Goal: Transaction & Acquisition: Purchase product/service

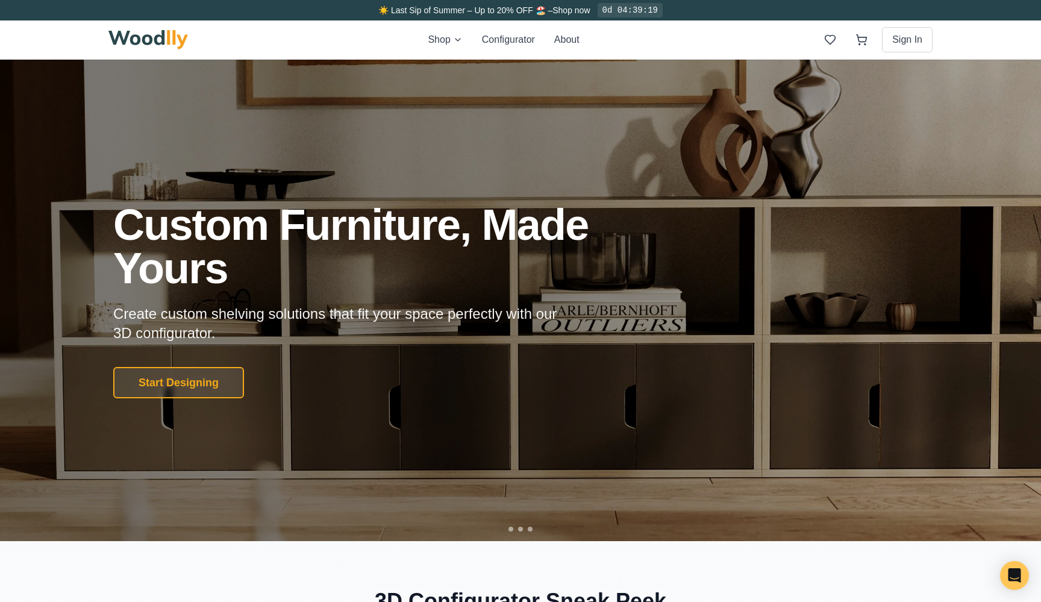
click at [446, 49] on div "Shop Configurator About Sign In" at bounding box center [520, 39] width 824 height 39
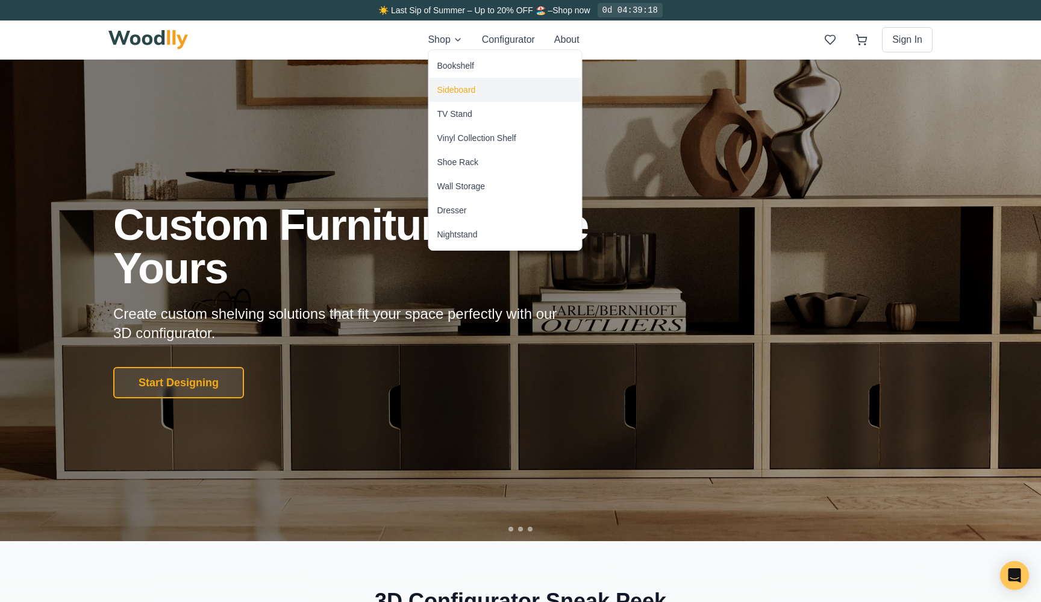
click at [453, 81] on div "Sideboard" at bounding box center [505, 90] width 153 height 24
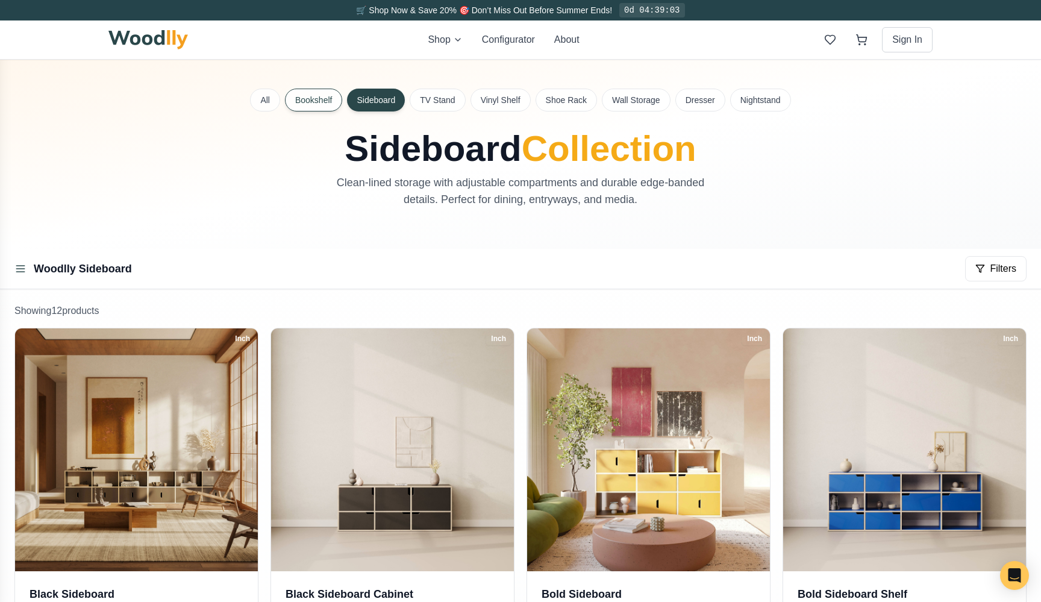
click at [305, 96] on button "Bookshelf" at bounding box center [313, 100] width 57 height 23
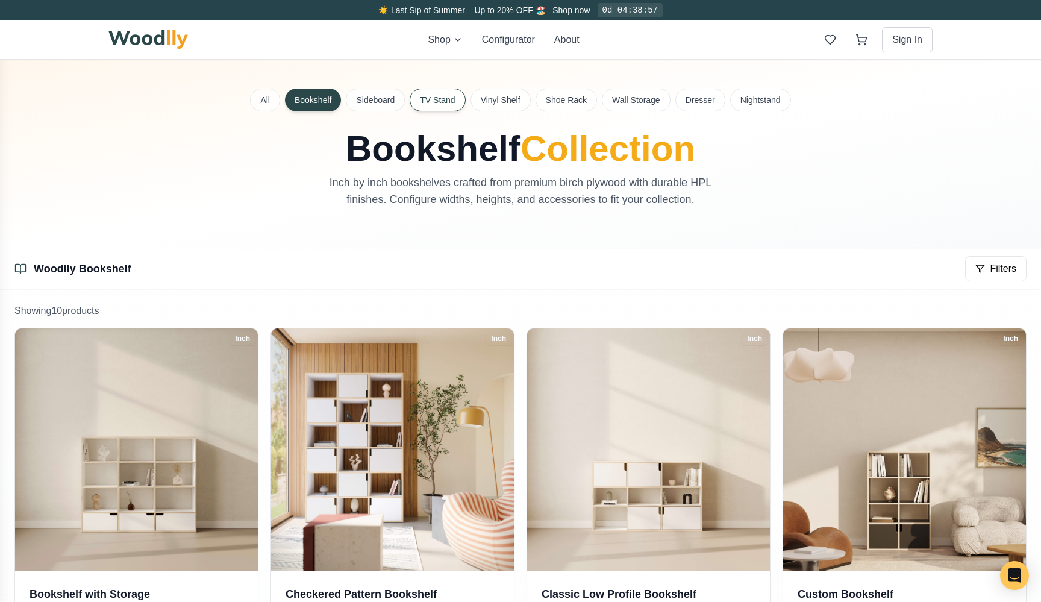
click at [428, 95] on button "TV Stand" at bounding box center [437, 100] width 55 height 23
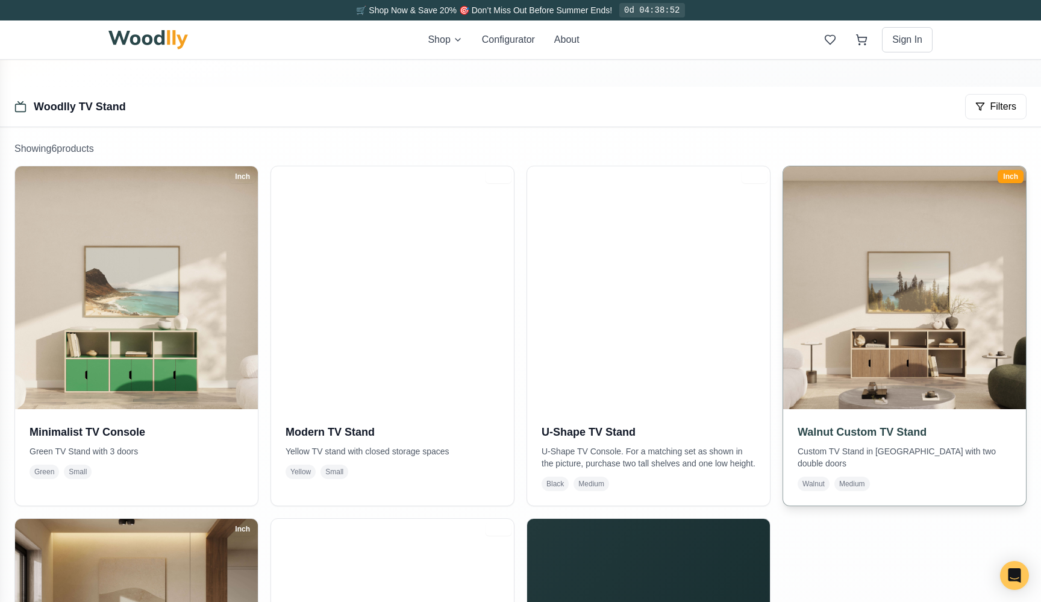
scroll to position [160, 0]
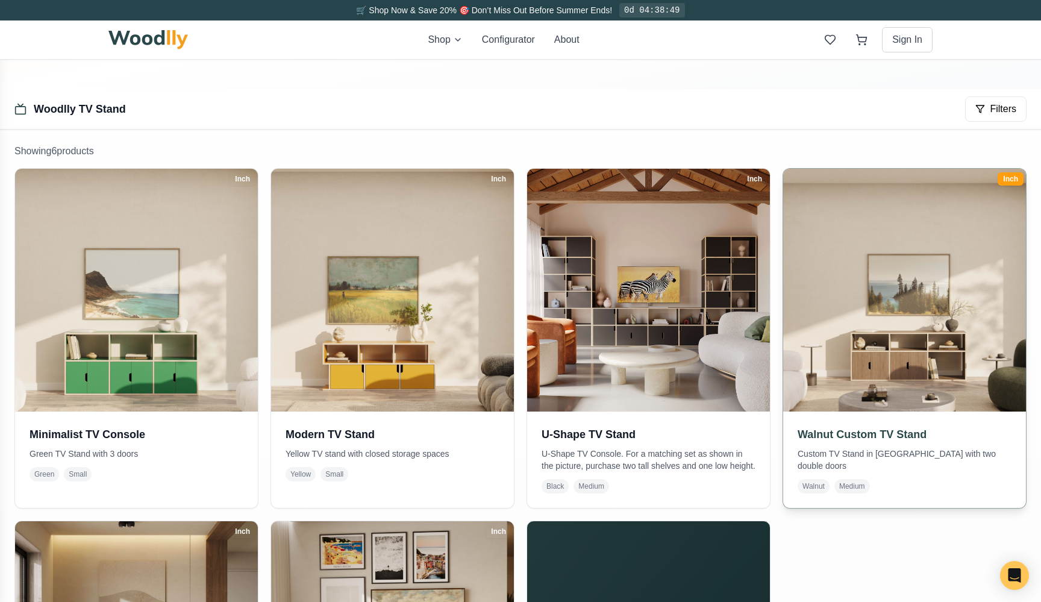
click at [839, 324] on img at bounding box center [904, 290] width 255 height 255
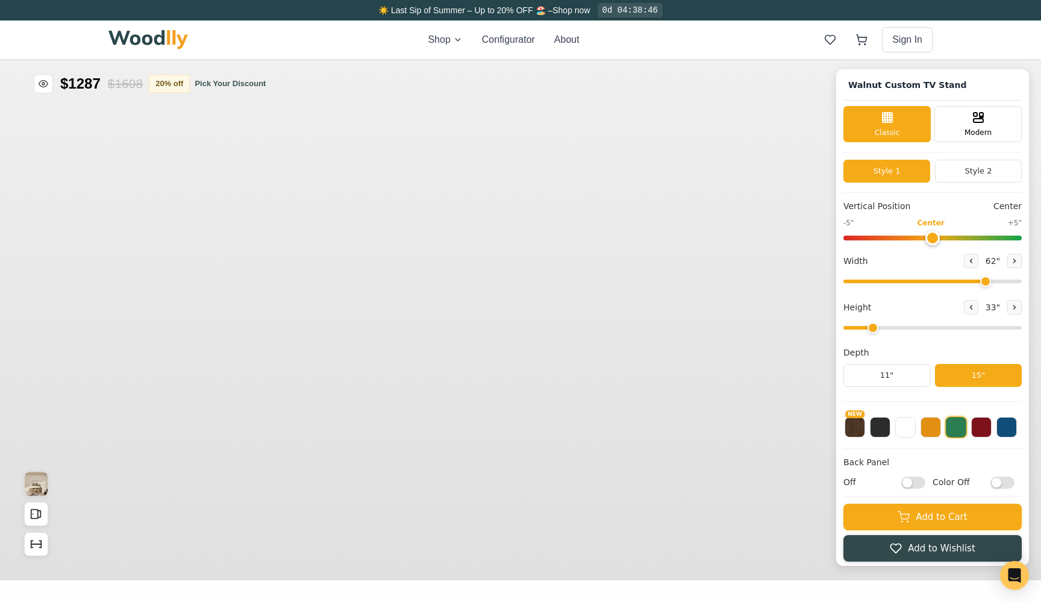
type input "62"
type input "2"
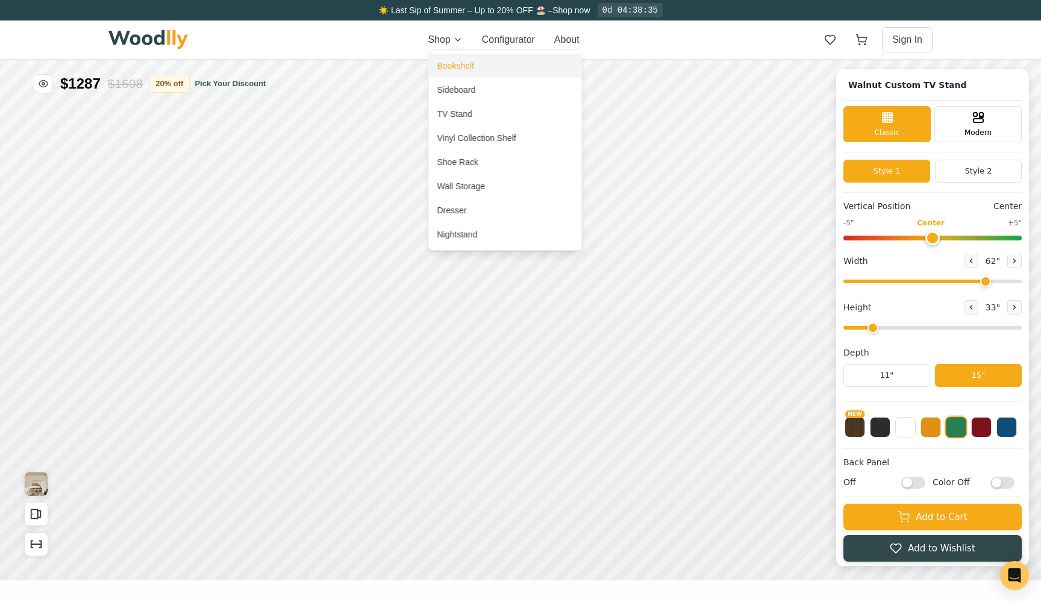
click at [455, 55] on div "Bookshelf" at bounding box center [505, 66] width 153 height 24
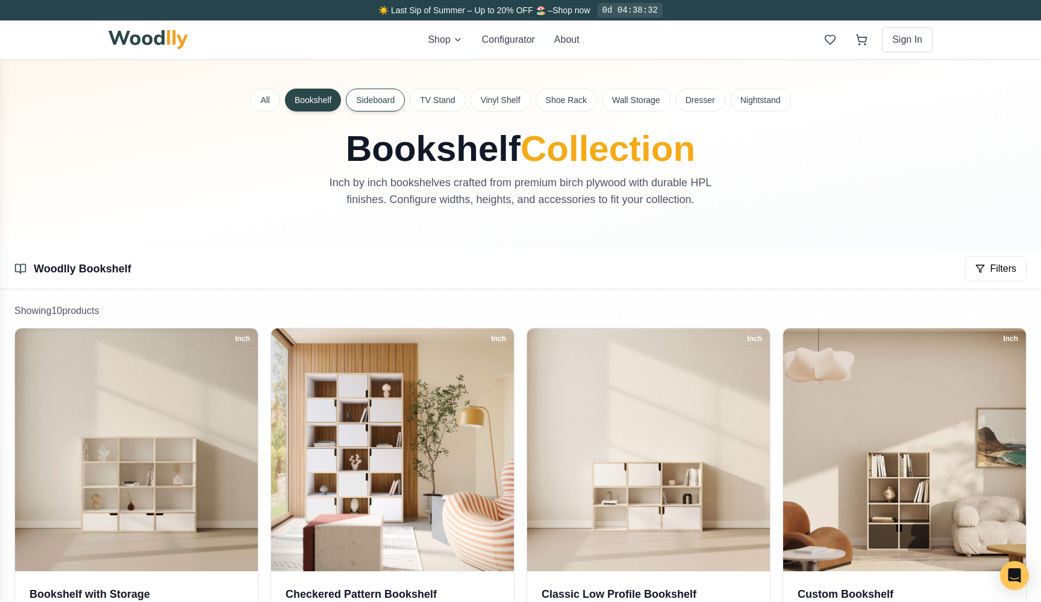
click at [386, 99] on button "Sideboard" at bounding box center [375, 100] width 59 height 23
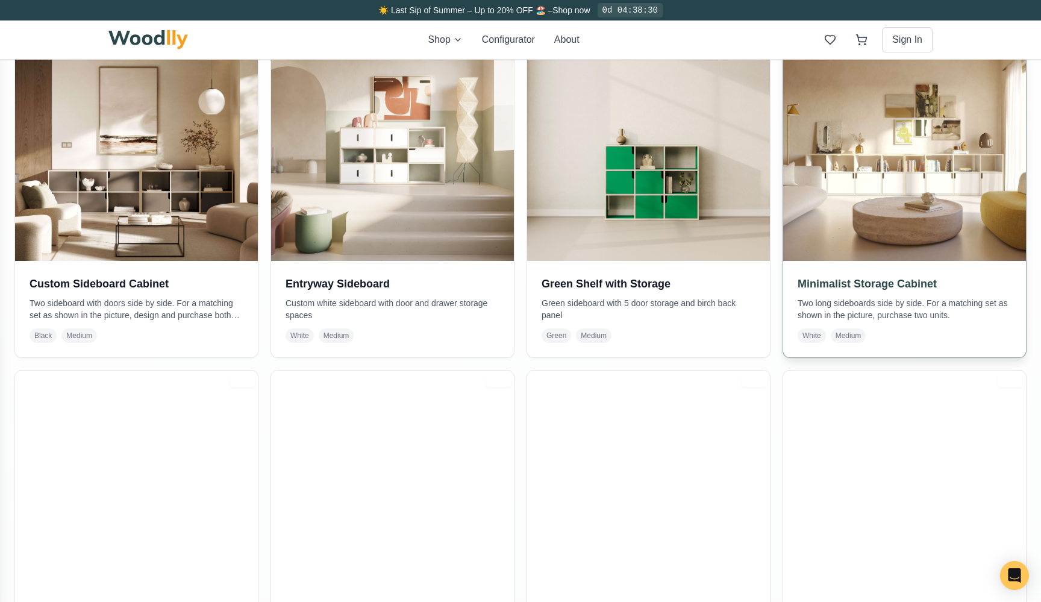
scroll to position [730, 0]
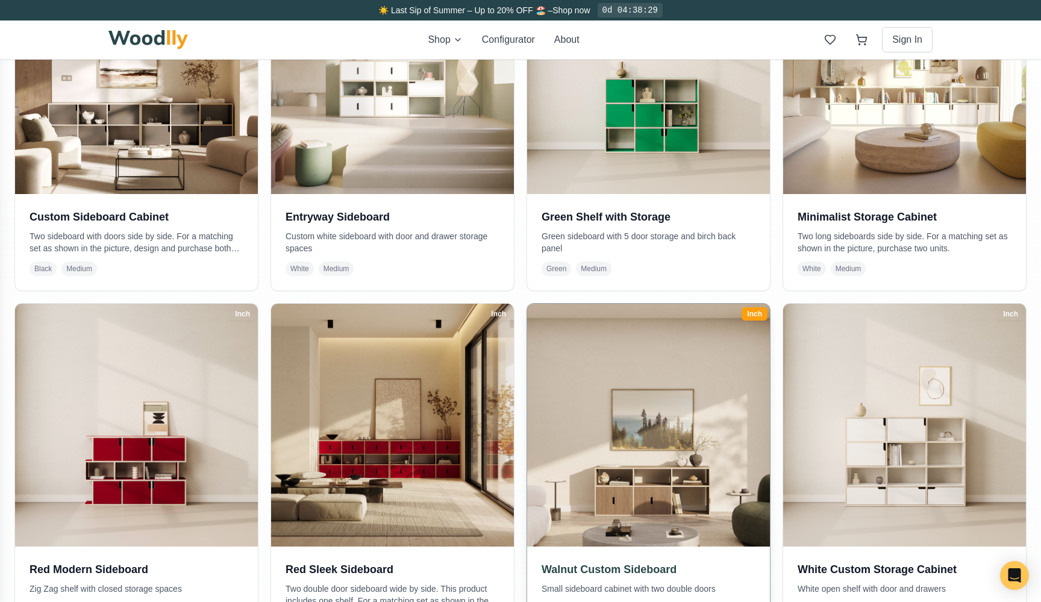
click at [662, 368] on img at bounding box center [648, 425] width 255 height 255
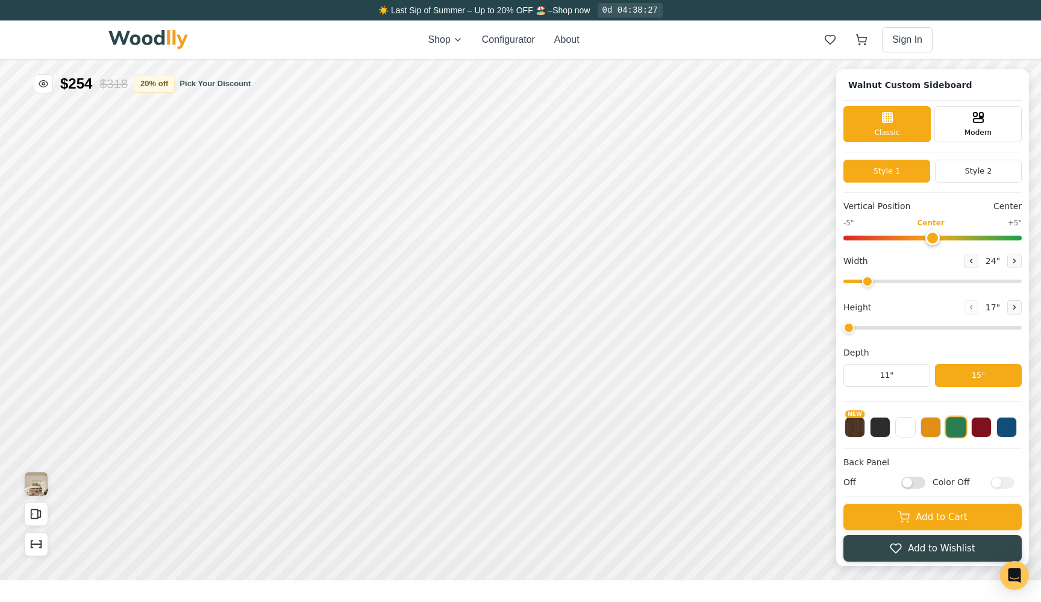
type input "62"
type input "2"
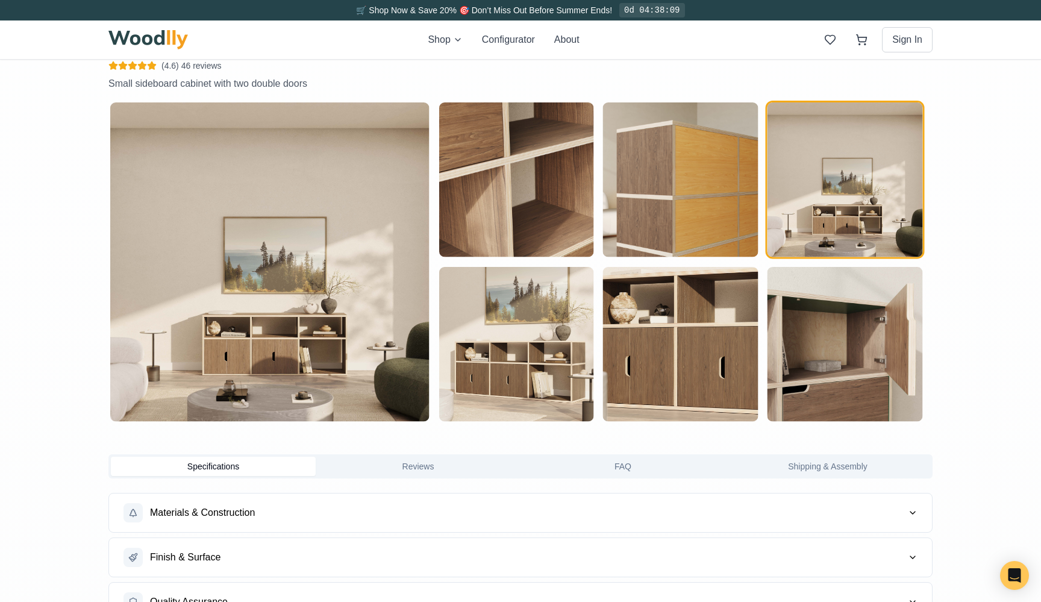
scroll to position [591, 0]
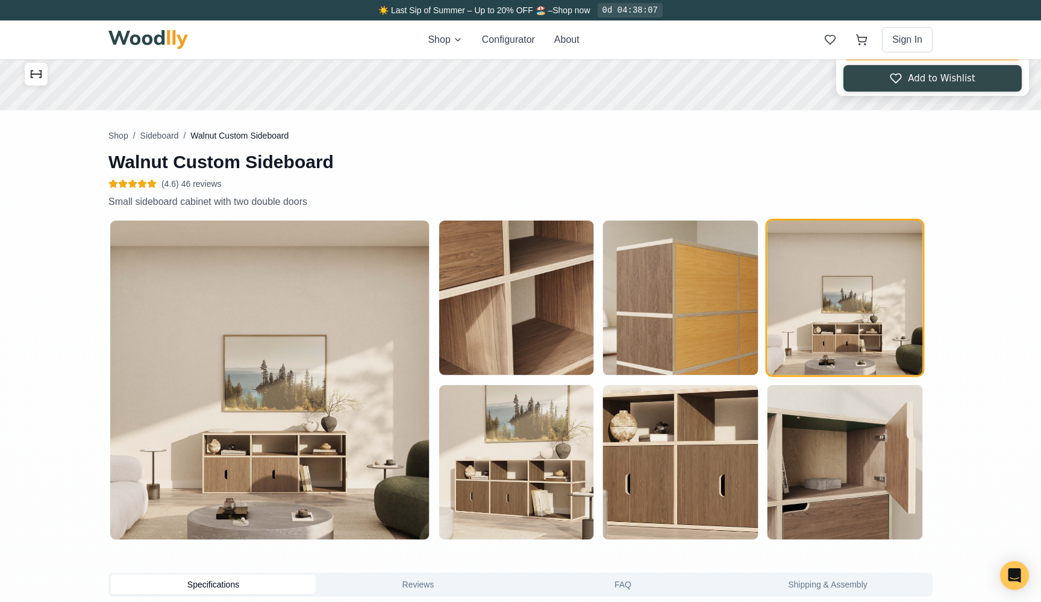
click at [505, 316] on img "button" at bounding box center [516, 298] width 155 height 155
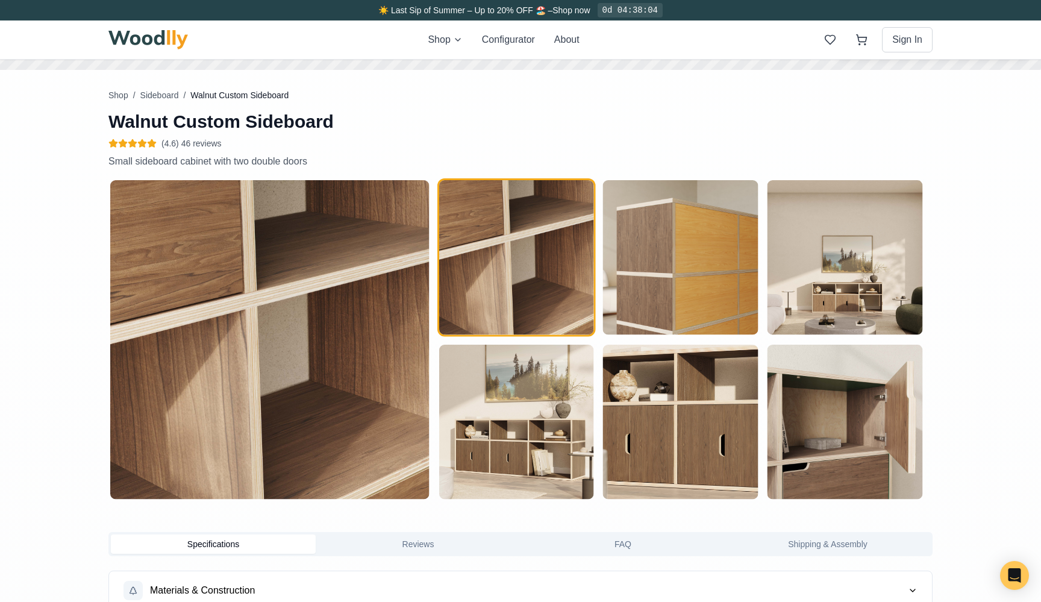
scroll to position [552, 0]
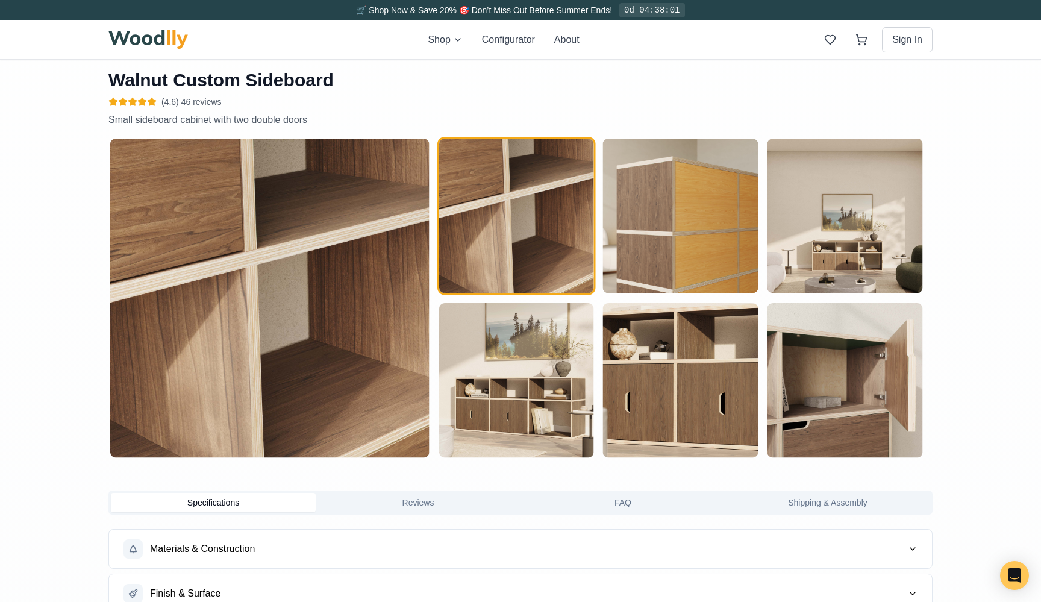
click at [641, 251] on img "button" at bounding box center [680, 216] width 155 height 155
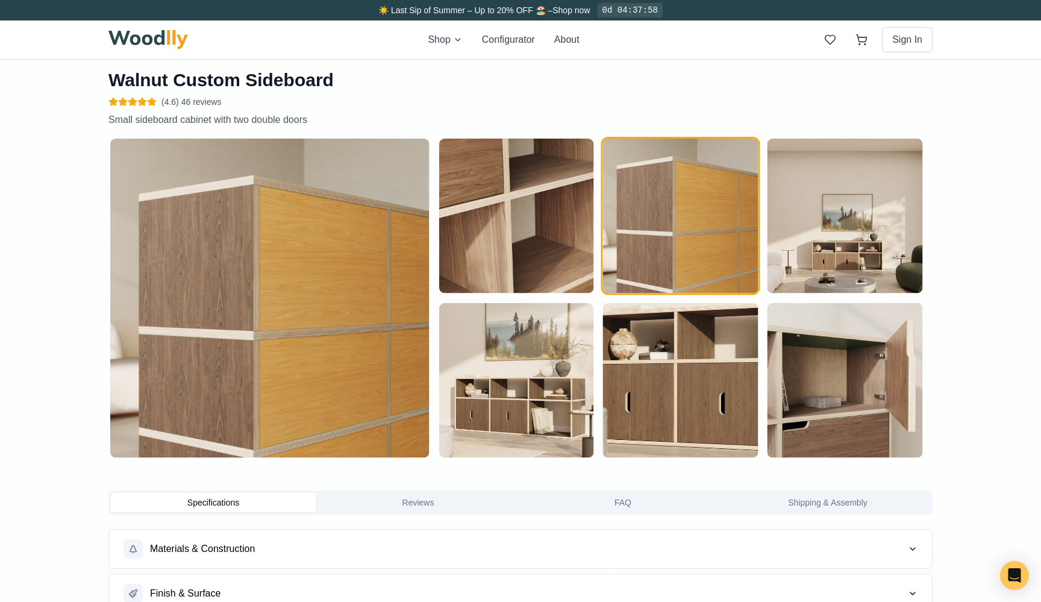
click at [816, 208] on img "button" at bounding box center [845, 216] width 155 height 155
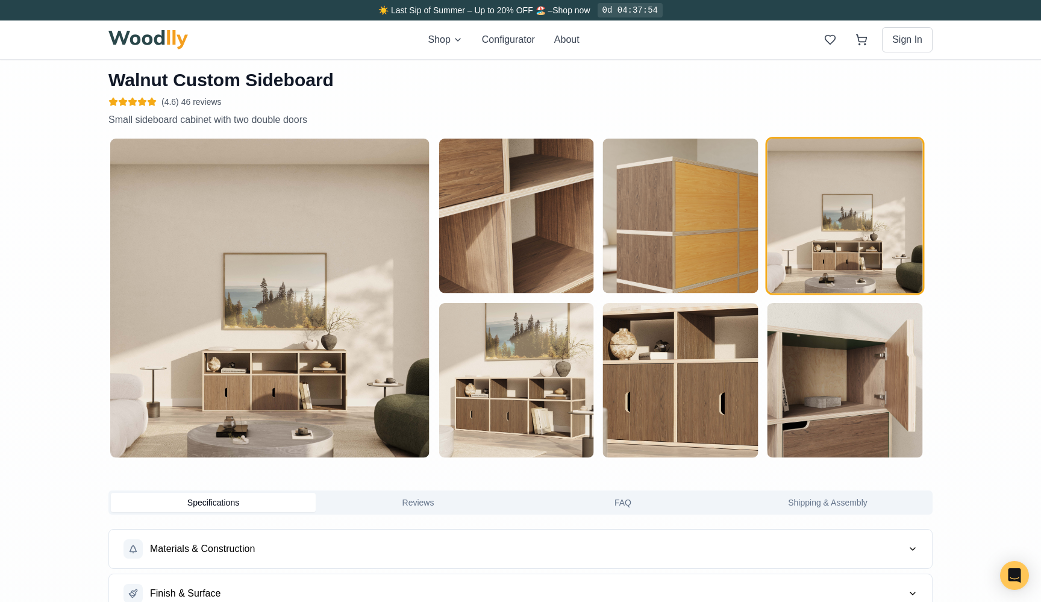
click at [515, 374] on img "button" at bounding box center [516, 380] width 155 height 155
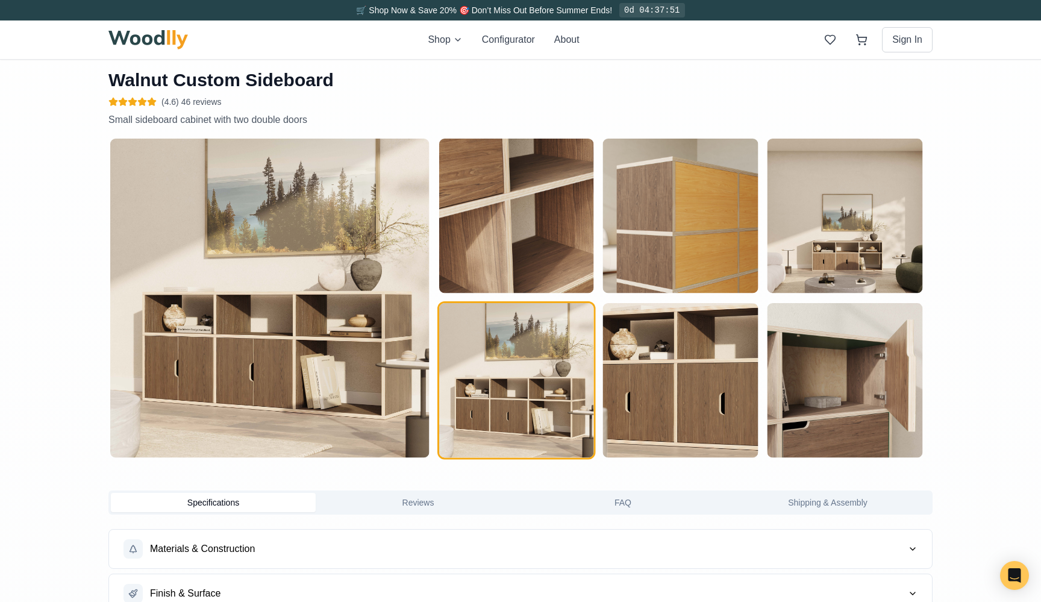
click at [877, 205] on img "button" at bounding box center [845, 216] width 155 height 155
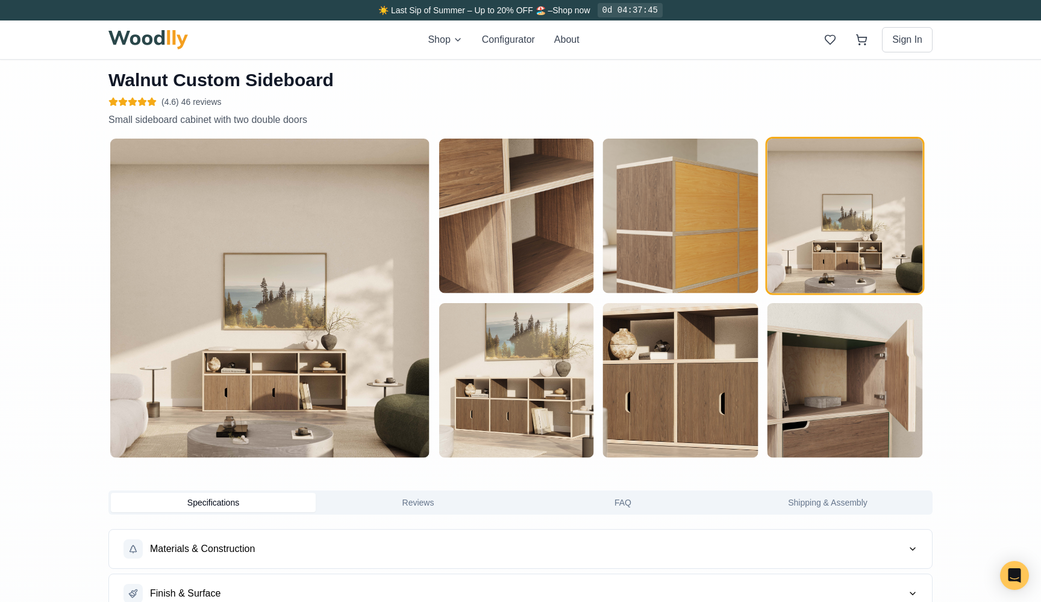
click at [518, 394] on img "button" at bounding box center [516, 380] width 155 height 155
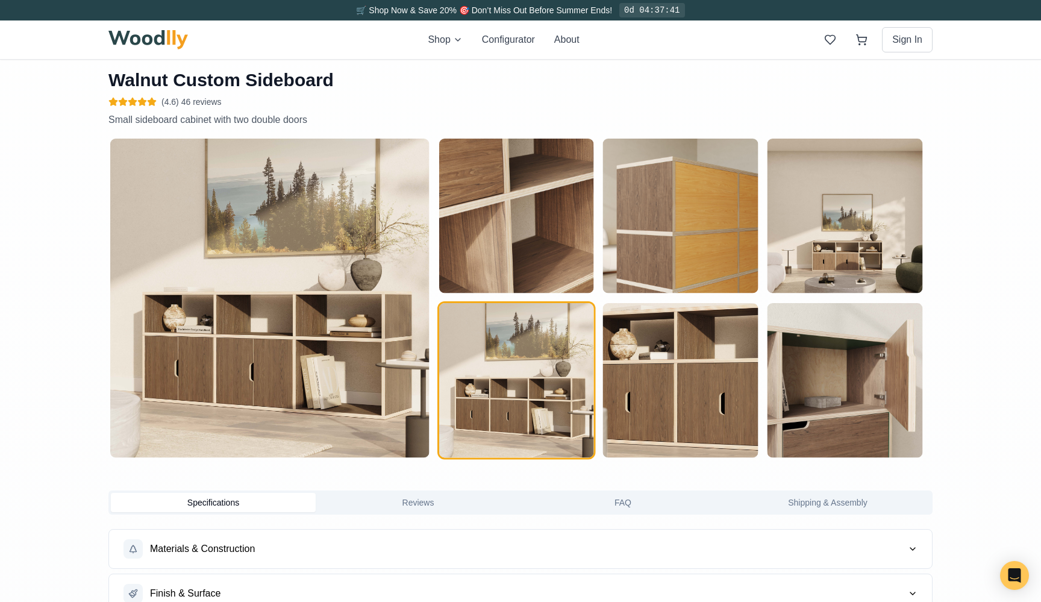
click at [662, 383] on img "button" at bounding box center [680, 380] width 155 height 155
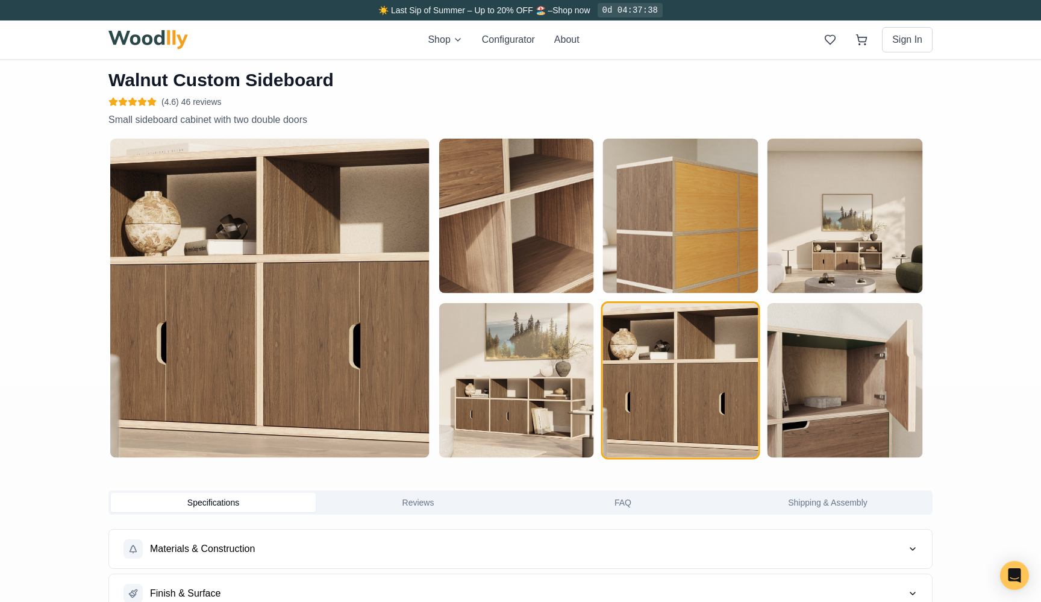
click at [566, 396] on img "button" at bounding box center [516, 380] width 155 height 155
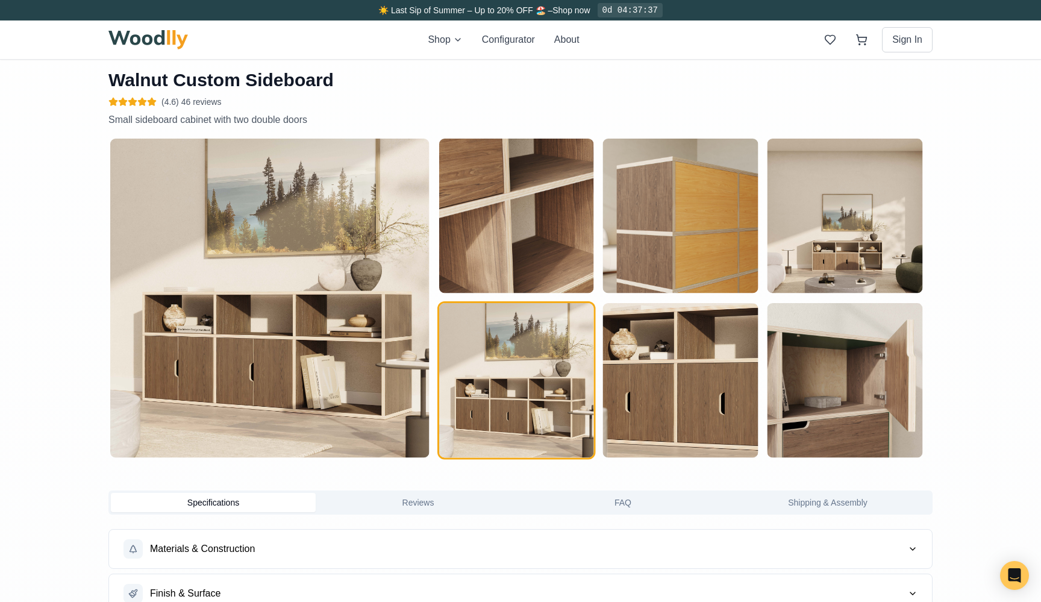
click at [643, 393] on img "button" at bounding box center [680, 380] width 155 height 155
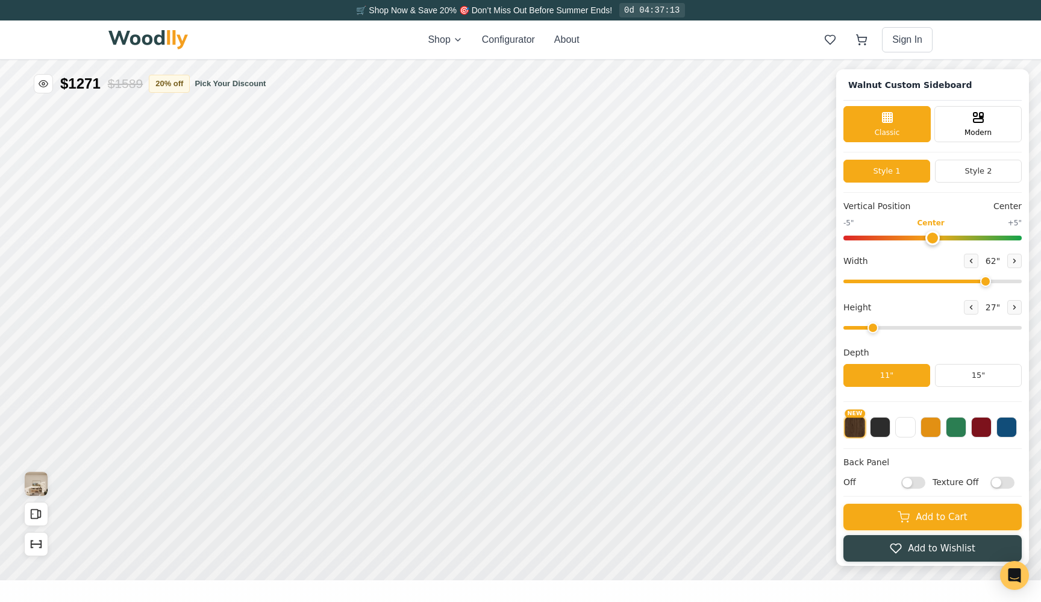
scroll to position [4, 0]
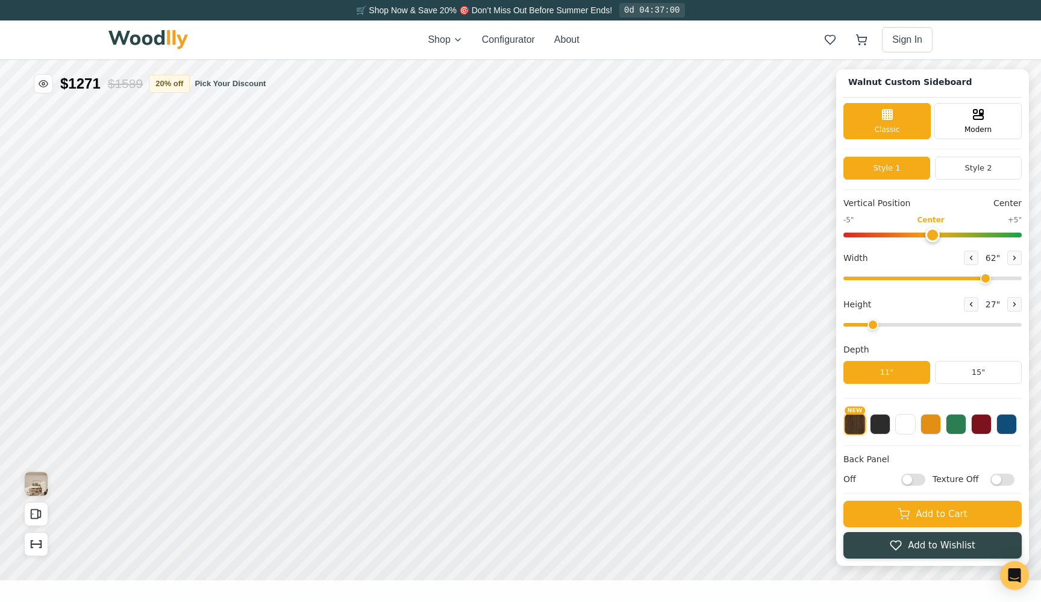
click at [1004, 475] on input "Texture Off" at bounding box center [1002, 480] width 24 height 12
click at [1004, 475] on input "Texture On" at bounding box center [1002, 480] width 24 height 12
checkbox input "false"
click at [915, 477] on input "Off" at bounding box center [913, 480] width 24 height 12
checkbox input "true"
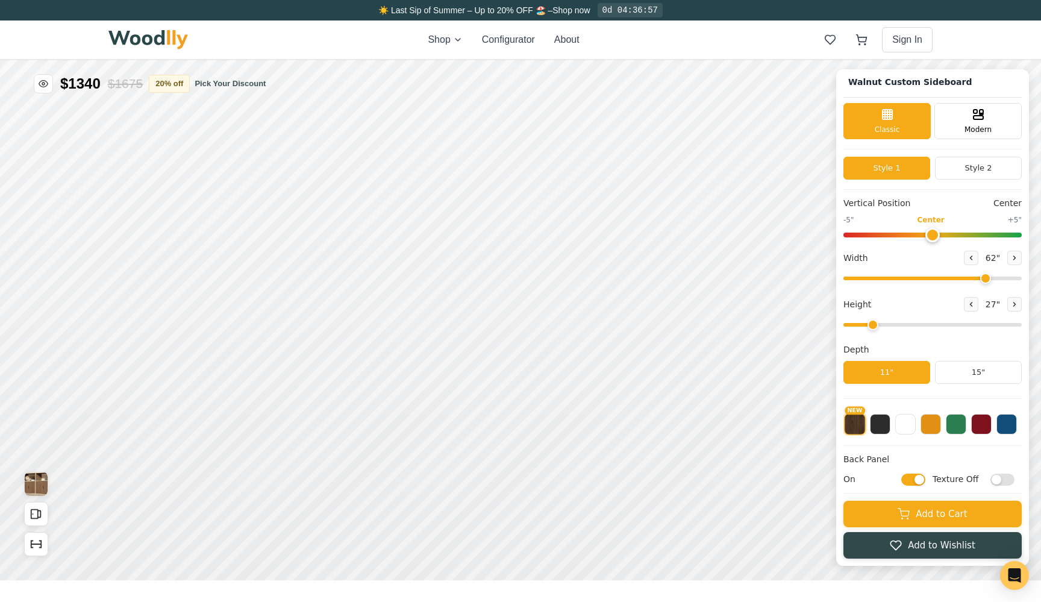
click at [997, 478] on input "Texture Off" at bounding box center [1002, 480] width 24 height 12
click at [997, 478] on input "Texture On" at bounding box center [1002, 480] width 24 height 12
checkbox input "false"
click at [918, 477] on input "On" at bounding box center [913, 480] width 24 height 12
checkbox input "false"
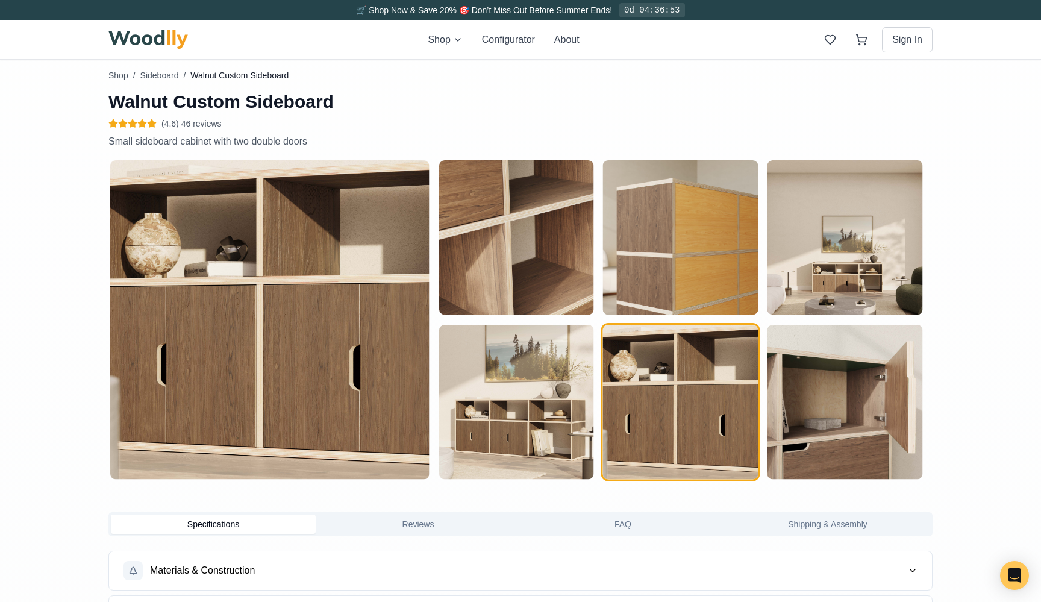
scroll to position [539, 0]
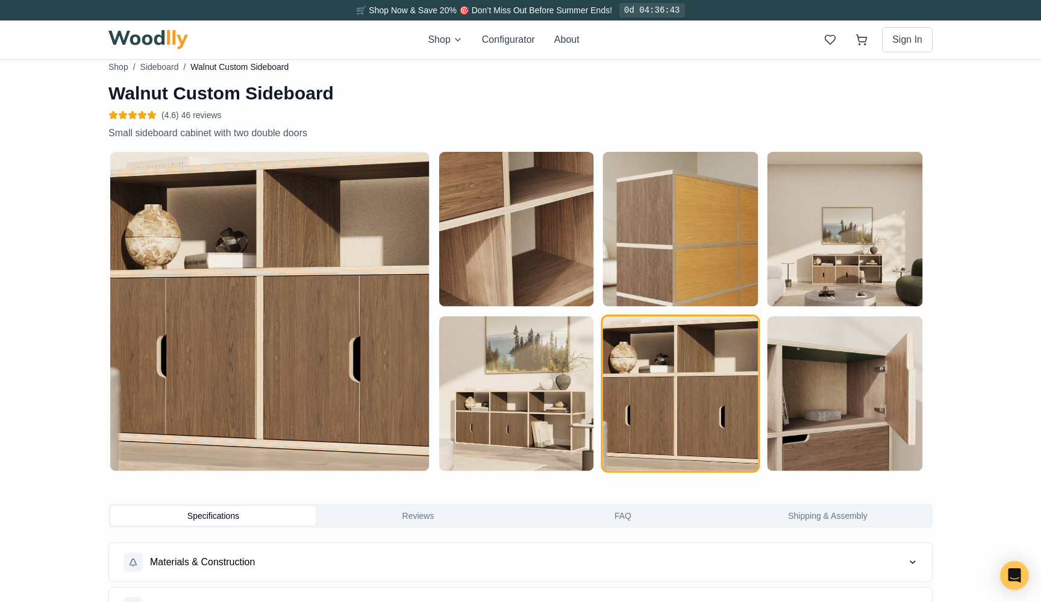
click at [454, 369] on img "button" at bounding box center [516, 393] width 155 height 155
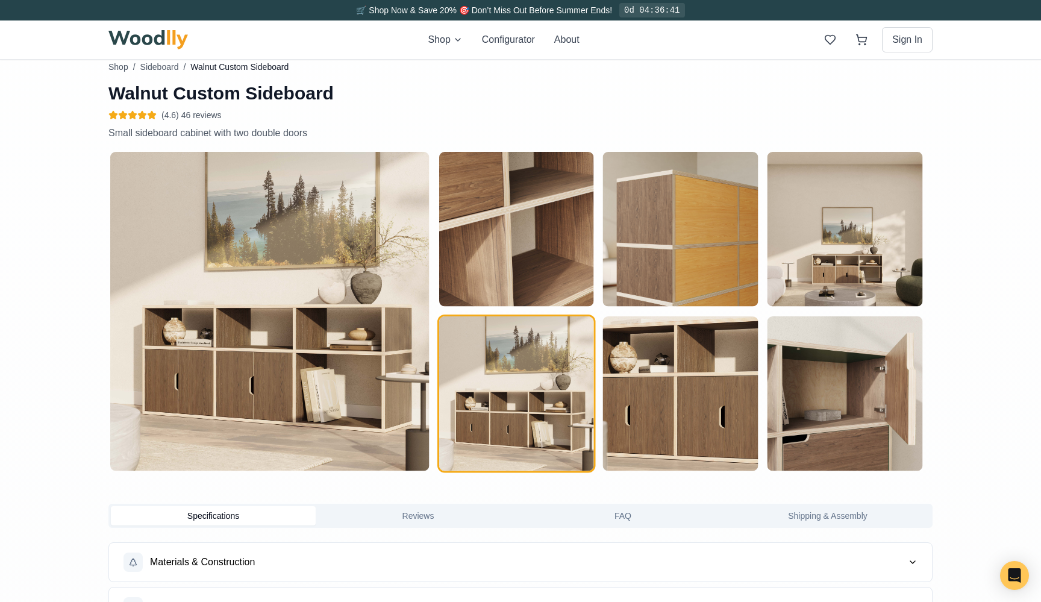
click at [776, 236] on img "button" at bounding box center [845, 229] width 155 height 155
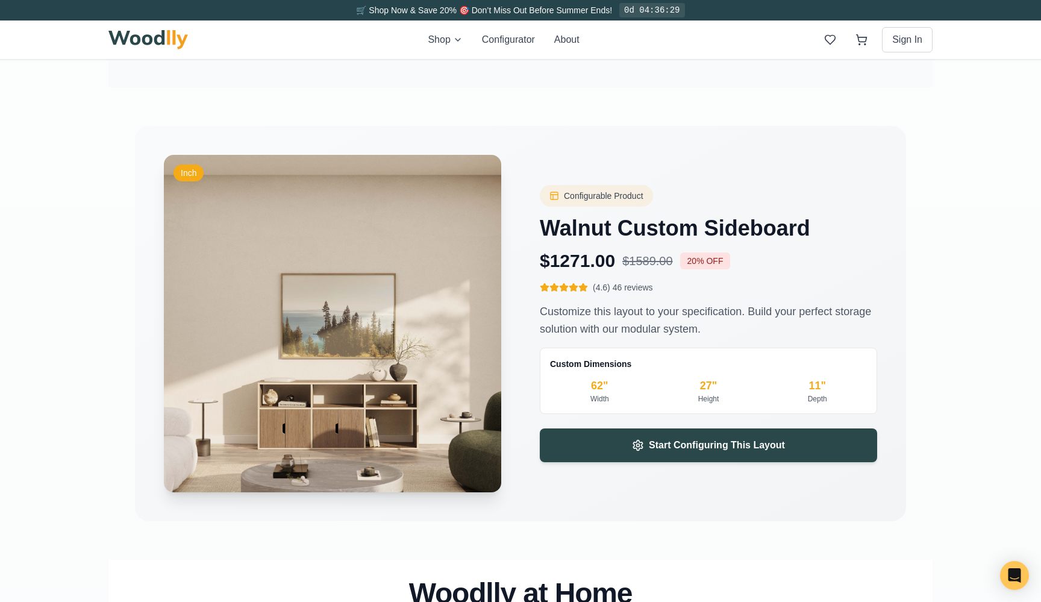
scroll to position [1709, 0]
